Goal: Information Seeking & Learning: Learn about a topic

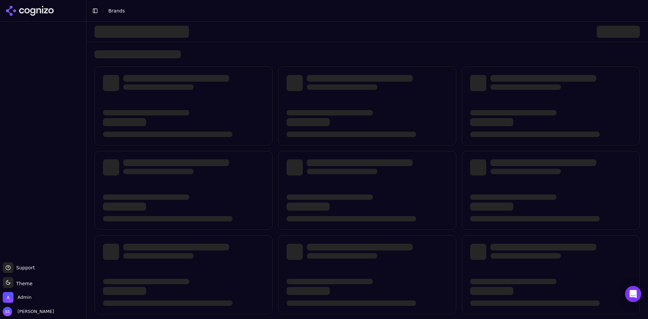
click at [13, 51] on div at bounding box center [43, 141] width 86 height 238
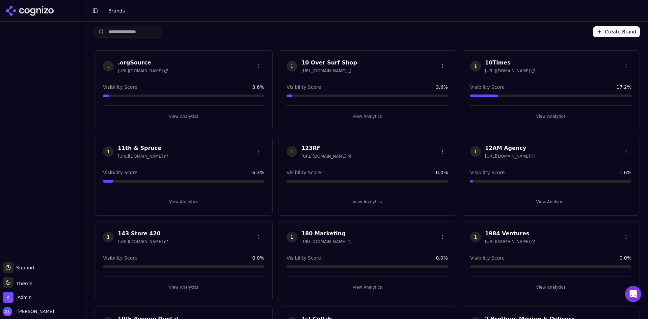
click at [31, 128] on div at bounding box center [43, 141] width 86 height 235
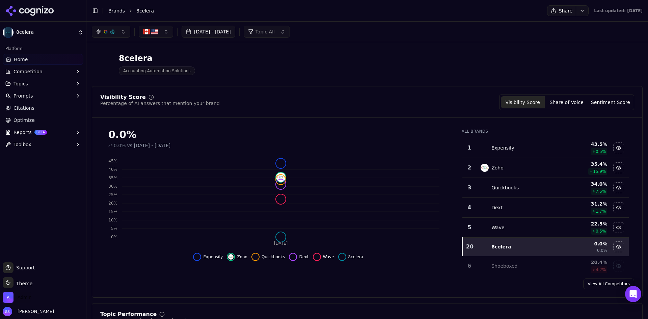
click at [24, 298] on span "Admin" at bounding box center [25, 297] width 14 height 6
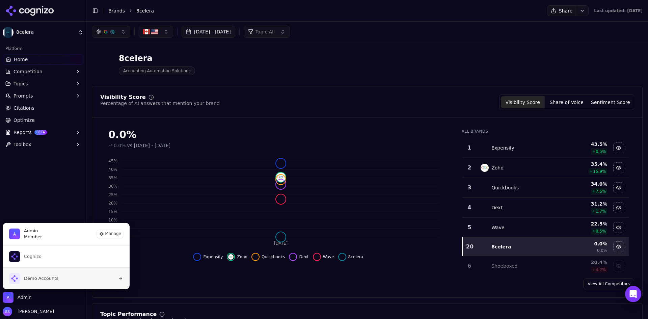
click at [28, 278] on span "Demo Accounts" at bounding box center [41, 279] width 34 height 6
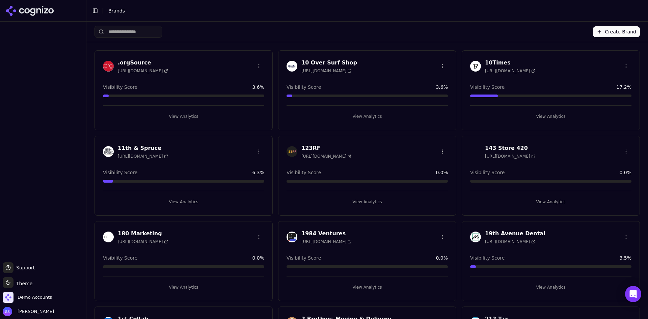
scroll to position [540, 0]
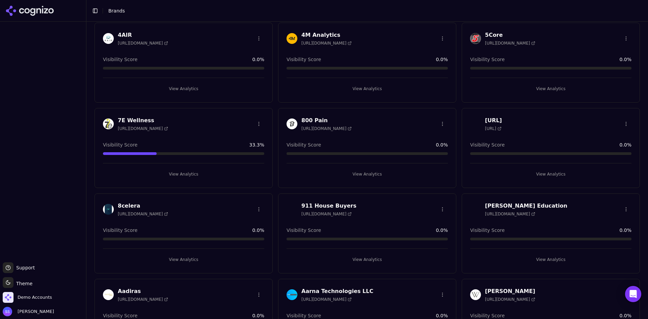
click at [363, 259] on button "View Analytics" at bounding box center [367, 259] width 161 height 11
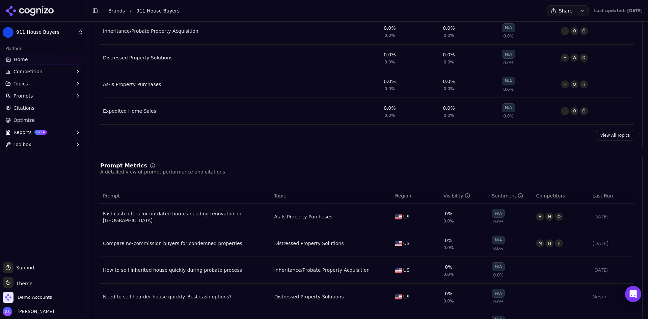
scroll to position [371, 0]
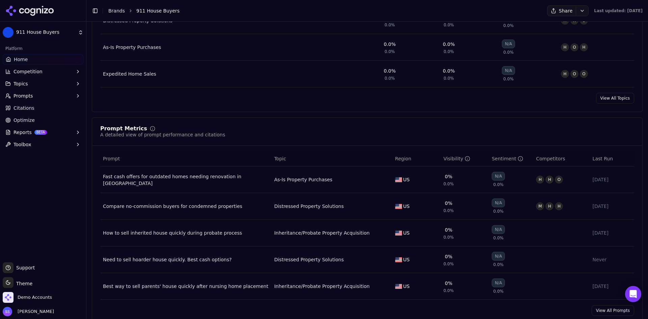
click at [33, 68] on button "Competition" at bounding box center [43, 71] width 81 height 11
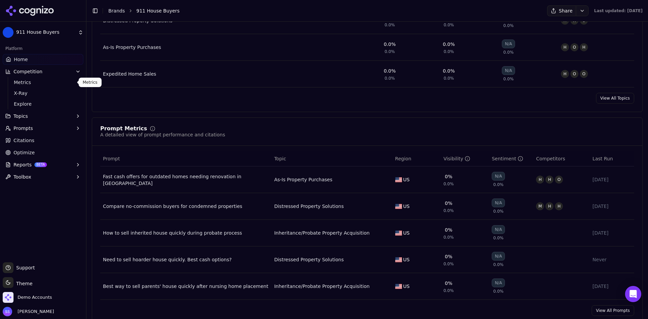
click at [26, 82] on span "Metrics" at bounding box center [43, 82] width 59 height 7
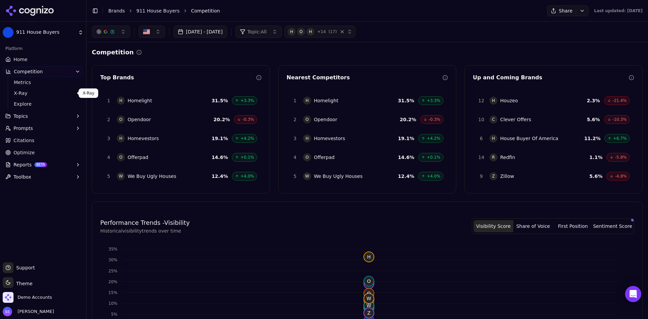
click at [26, 91] on span "X-Ray" at bounding box center [43, 93] width 59 height 7
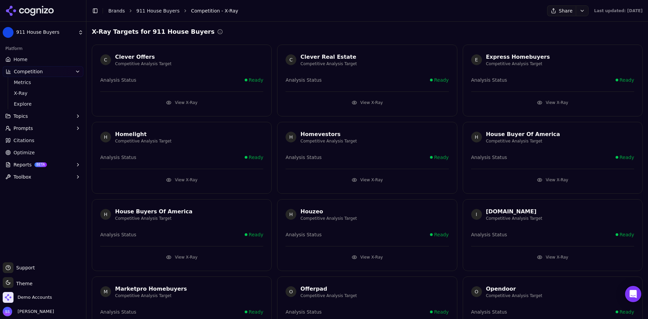
click at [29, 11] on icon at bounding box center [26, 10] width 5 height 5
